Goal: Information Seeking & Learning: Learn about a topic

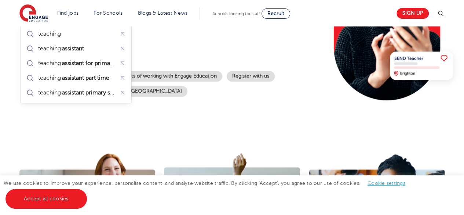
scroll to position [142, 0]
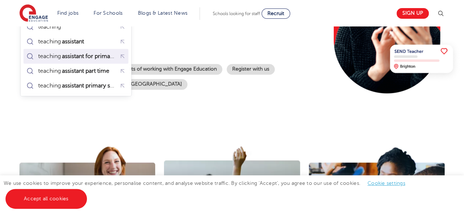
click at [86, 53] on mark "assistant for primary" at bounding box center [88, 56] width 55 height 9
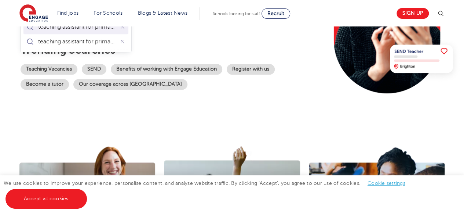
type input "teaching assistant for primary"
click at [183, 54] on p "Trending searches" at bounding box center [169, 49] width 296 height 13
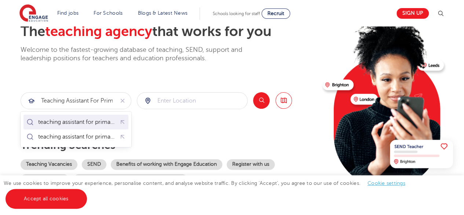
scroll to position [52, 0]
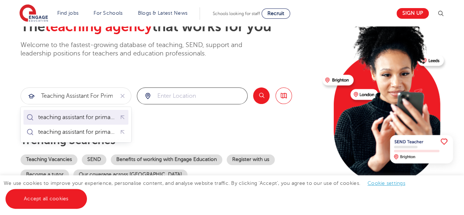
click at [191, 101] on input "search" at bounding box center [192, 96] width 110 height 16
click at [95, 113] on div "teaching assistant for primary" at bounding box center [76, 116] width 76 height 7
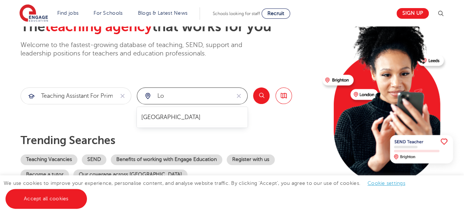
type input "l"
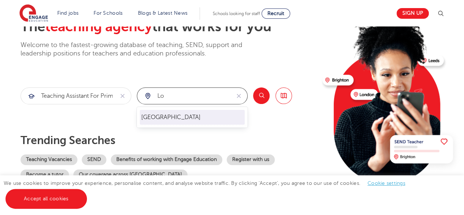
click at [173, 114] on li "[GEOGRAPHIC_DATA]" at bounding box center [192, 117] width 105 height 15
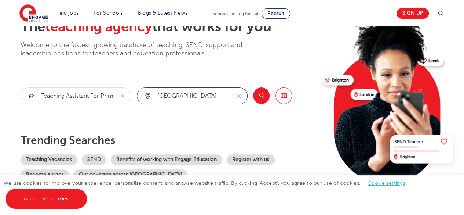
type input "[GEOGRAPHIC_DATA]"
click at [260, 98] on button "Search" at bounding box center [261, 95] width 17 height 17
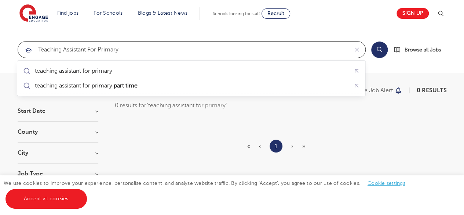
click at [145, 50] on input "teaching assistant for primary" at bounding box center [183, 49] width 331 height 16
type input "teaching assistant"
click button "Submit" at bounding box center [0, 0] width 0 height 0
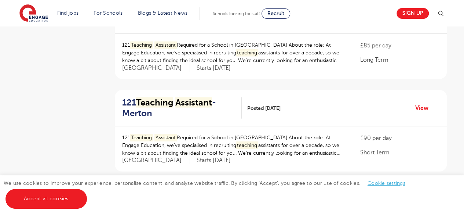
scroll to position [958, 0]
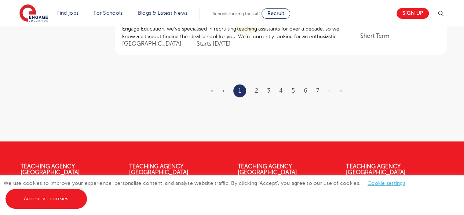
click at [260, 90] on ul "« ‹ 1 2 3 4 5 6 7 › »" at bounding box center [281, 90] width 140 height 13
click at [257, 90] on link "2" at bounding box center [256, 90] width 3 height 7
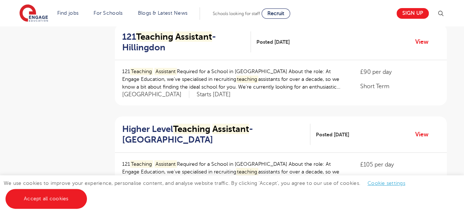
scroll to position [901, 0]
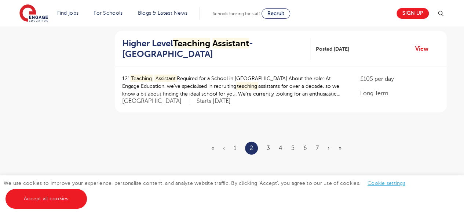
click at [264, 142] on ul "« ‹ 1 2 3 4 5 6 7 › »" at bounding box center [280, 148] width 139 height 13
click at [267, 145] on link "3" at bounding box center [268, 148] width 3 height 7
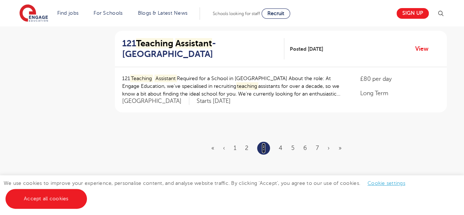
scroll to position [0, 0]
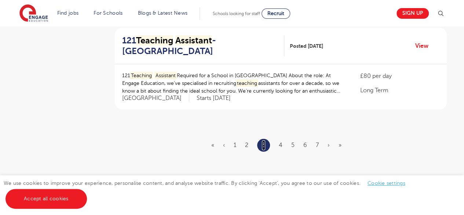
scroll to position [949, 0]
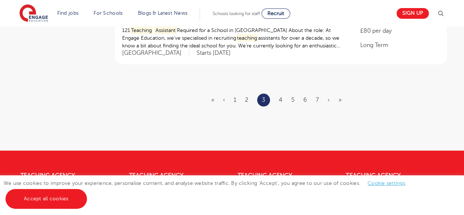
click at [277, 99] on ul "« ‹ 1 2 3 4 5 6 7 › »" at bounding box center [280, 100] width 139 height 13
click at [280, 97] on link "4" at bounding box center [281, 100] width 4 height 7
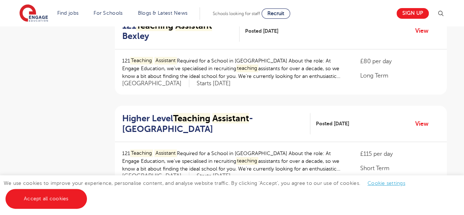
scroll to position [649, 0]
